Goal: Ask a question

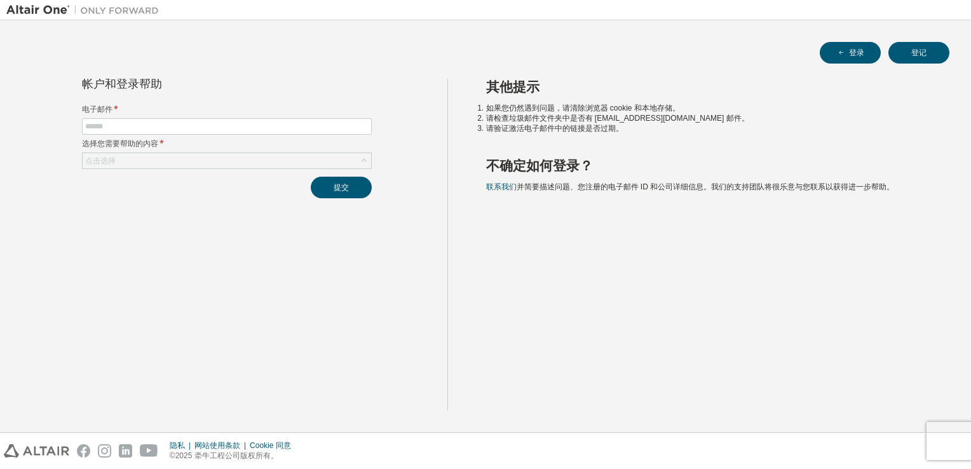
click at [287, 134] on form "电子邮件 * 选择您需要帮助的内容 * 点击选择" at bounding box center [227, 136] width 290 height 65
click at [292, 126] on input "text" at bounding box center [226, 126] width 283 height 10
type input "**********"
click at [230, 158] on div "点击选择" at bounding box center [227, 160] width 288 height 15
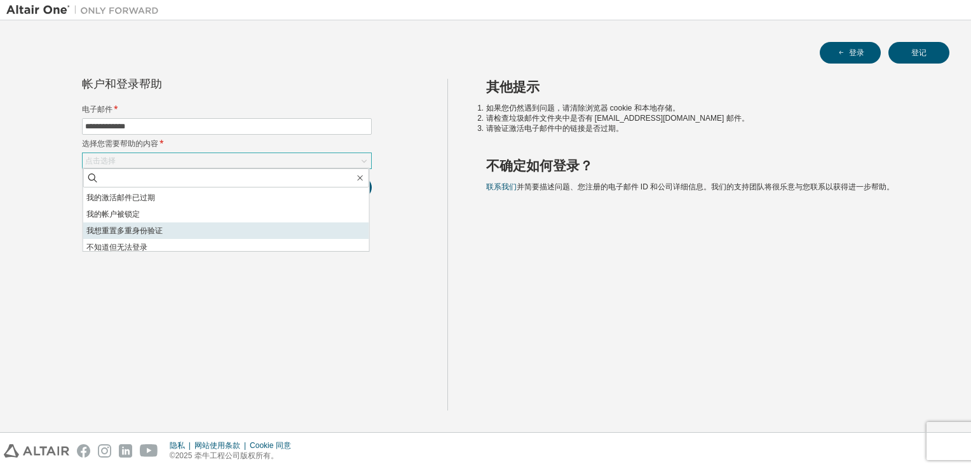
scroll to position [36, 0]
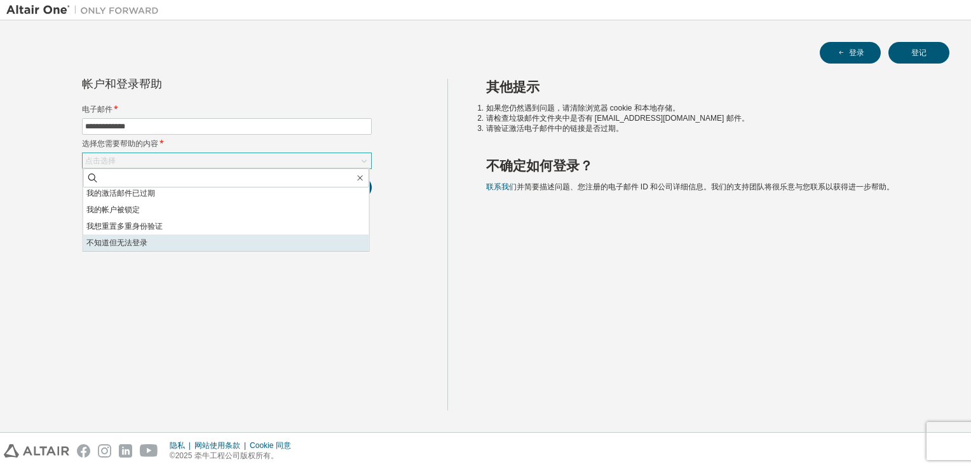
click at [196, 241] on li "不知道但无法登录" at bounding box center [226, 242] width 286 height 17
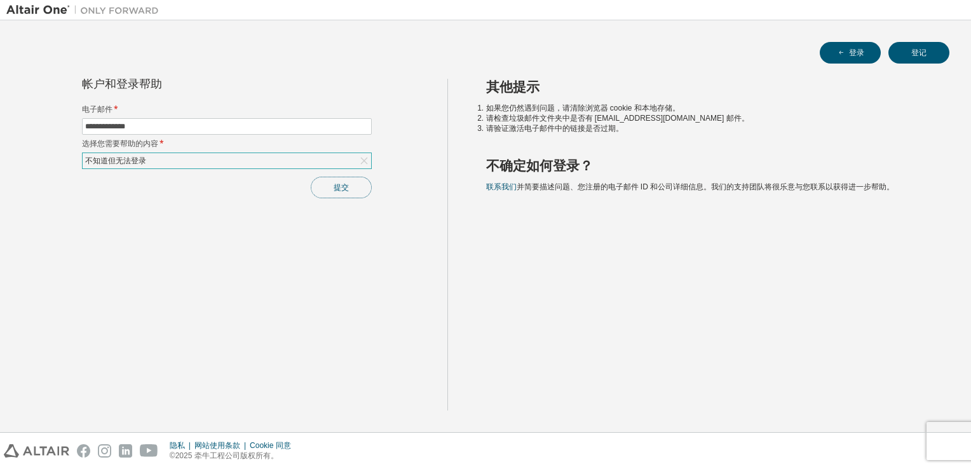
click at [321, 188] on button "提交" at bounding box center [341, 188] width 61 height 22
click at [350, 184] on button "提交" at bounding box center [341, 188] width 61 height 22
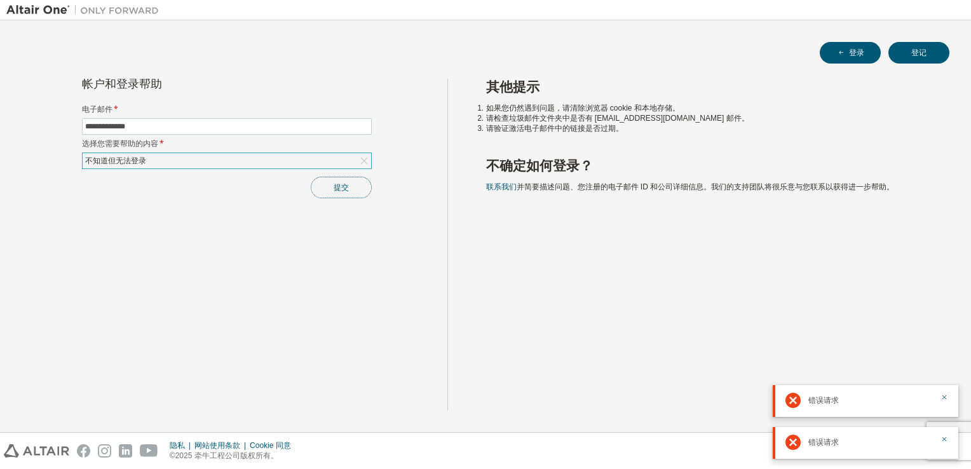
drag, startPoint x: 324, startPoint y: 187, endPoint x: 330, endPoint y: 189, distance: 6.6
click at [325, 187] on button "提交" at bounding box center [341, 188] width 61 height 22
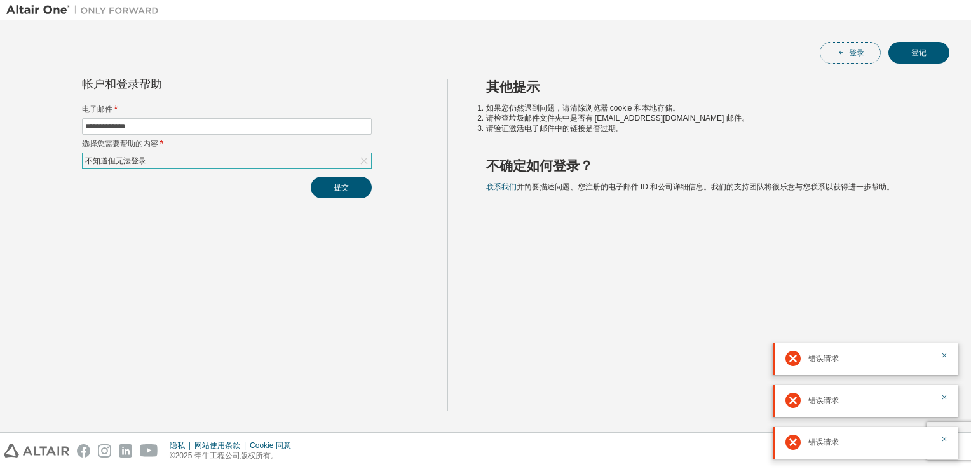
click at [856, 43] on button "登录" at bounding box center [849, 53] width 61 height 22
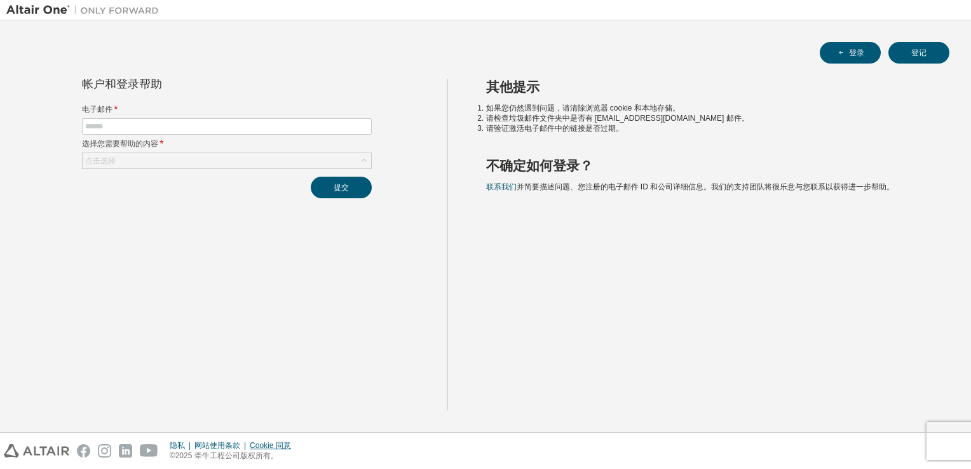
click at [273, 438] on div "隐私 网站使用条款 Cookie 同意 © 2025 牵牛工程公司版权所有。" at bounding box center [485, 451] width 971 height 36
click at [276, 441] on div "Cookie 同意" at bounding box center [274, 445] width 49 height 10
drag, startPoint x: 244, startPoint y: 161, endPoint x: 237, endPoint y: 163, distance: 7.2
click at [240, 164] on div "点击选择" at bounding box center [227, 160] width 288 height 15
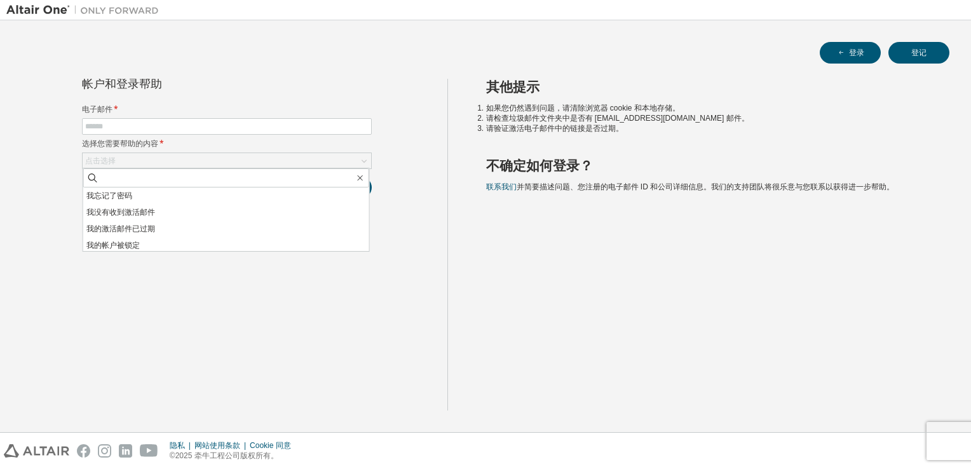
click at [490, 262] on div "其他提示 如果您仍然遇到问题，请清除浏览器 cookie 和本地存储。 请检查垃圾邮件文件夹中是否有 [EMAIL_ADDRESS][DOMAIN_NAME]…" at bounding box center [706, 245] width 518 height 332
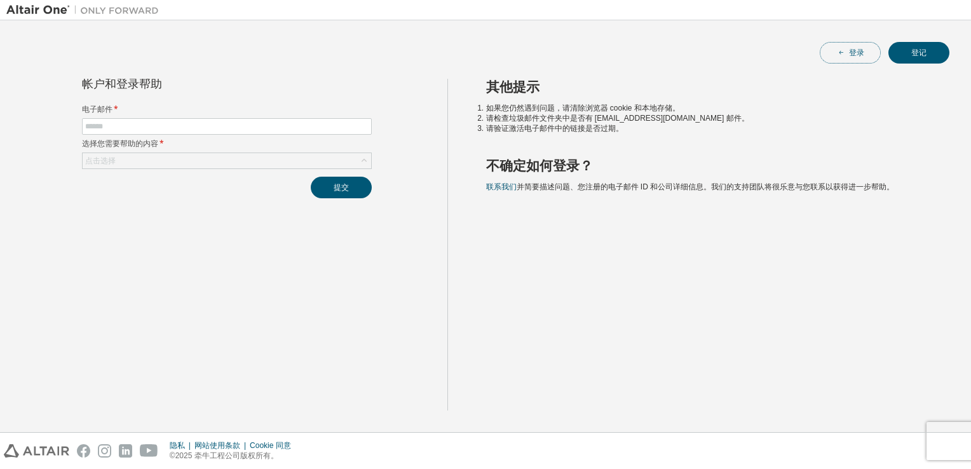
click at [845, 59] on button "登录" at bounding box center [849, 53] width 61 height 22
